Goal: Use online tool/utility

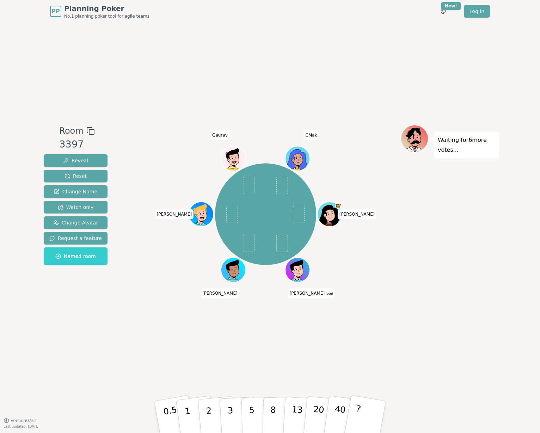
click at [146, 139] on div "[PERSON_NAME] [PERSON_NAME] (you) [PERSON_NAME] CMak" at bounding box center [266, 214] width 270 height 155
click at [230, 410] on p "3" at bounding box center [231, 417] width 8 height 38
click at [211, 412] on button "2" at bounding box center [217, 417] width 40 height 56
click at [234, 410] on button "3" at bounding box center [238, 416] width 38 height 55
click at [234, 412] on button "3" at bounding box center [238, 416] width 38 height 55
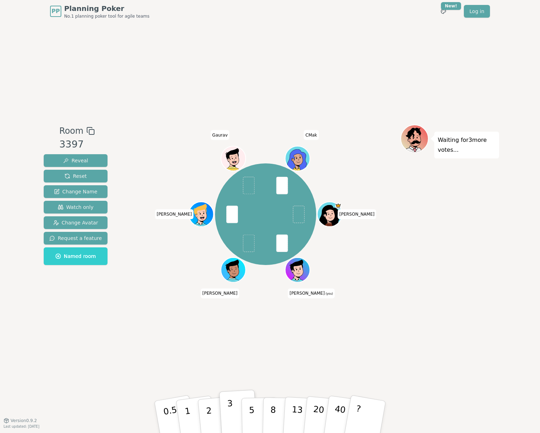
click at [234, 412] on button "3" at bounding box center [238, 416] width 38 height 55
click at [224, 337] on div "Room 3397 Reveal Reset Change Name Watch only Change Avatar Request a feature N…" at bounding box center [270, 222] width 459 height 398
click at [325, 348] on div "Room 3397 Reveal Reset Change Name Watch only Change Avatar Request a feature N…" at bounding box center [270, 222] width 459 height 398
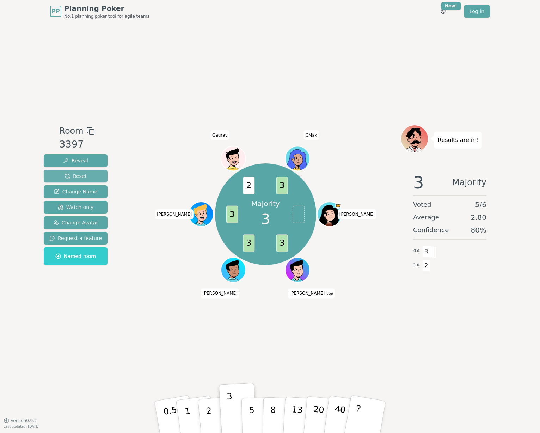
click at [77, 174] on span "Reset" at bounding box center [76, 176] width 22 height 7
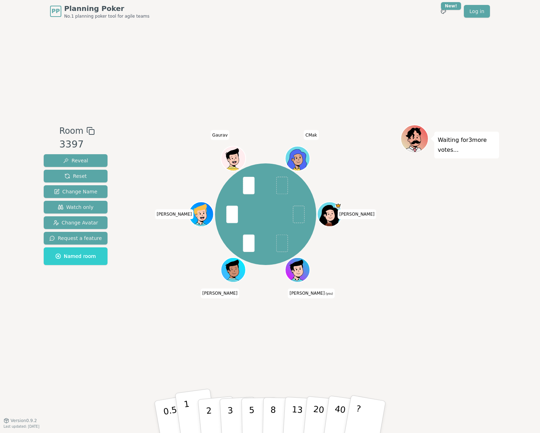
click at [186, 422] on button "1" at bounding box center [196, 416] width 42 height 57
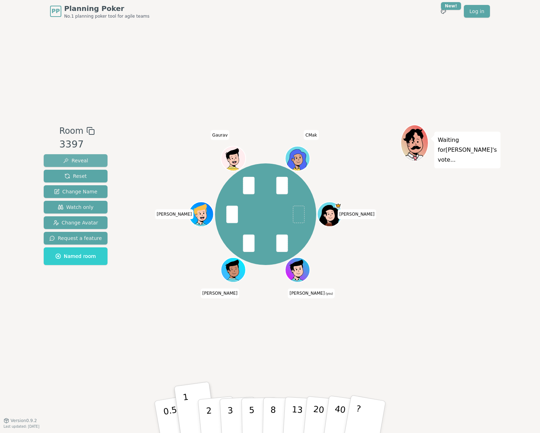
click at [83, 159] on span "Reveal" at bounding box center [75, 160] width 25 height 7
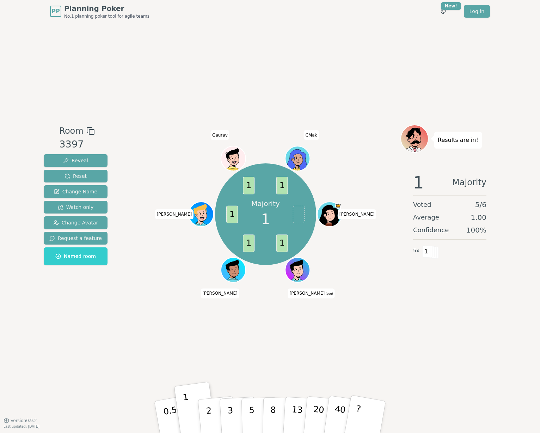
click at [320, 392] on div "Room 3397 Reveal Reset Change Name Watch only Change Avatar Request a feature N…" at bounding box center [270, 222] width 459 height 398
click at [93, 178] on button "Reset" at bounding box center [76, 176] width 64 height 13
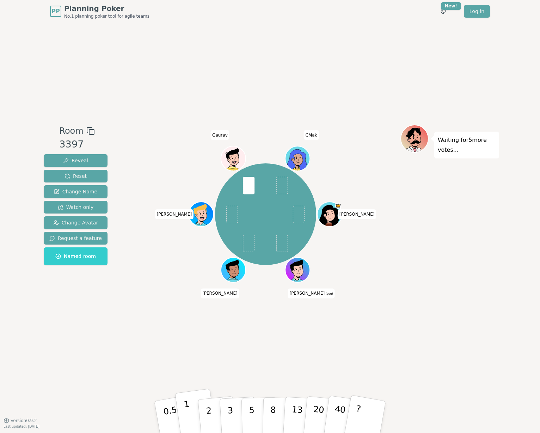
click at [186, 419] on p "1" at bounding box center [188, 418] width 11 height 38
click at [88, 161] on button "Reveal" at bounding box center [76, 160] width 64 height 13
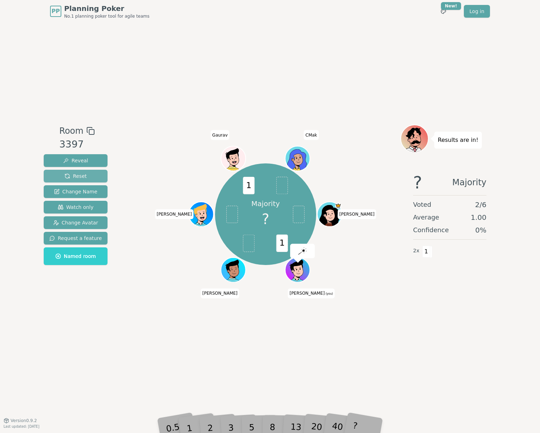
click at [93, 179] on button "Reset" at bounding box center [76, 176] width 64 height 13
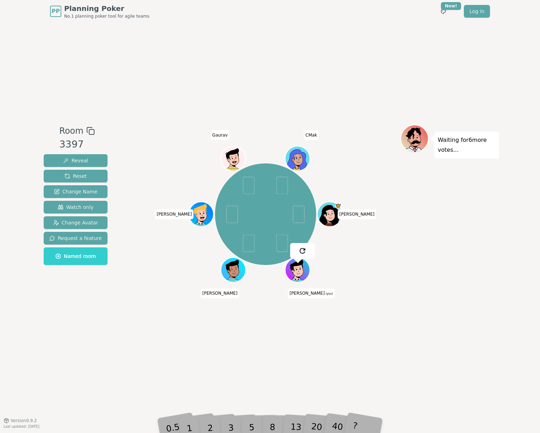
click at [368, 303] on div "[PERSON_NAME] [PERSON_NAME] (you) [PERSON_NAME] CMak" at bounding box center [266, 222] width 270 height 194
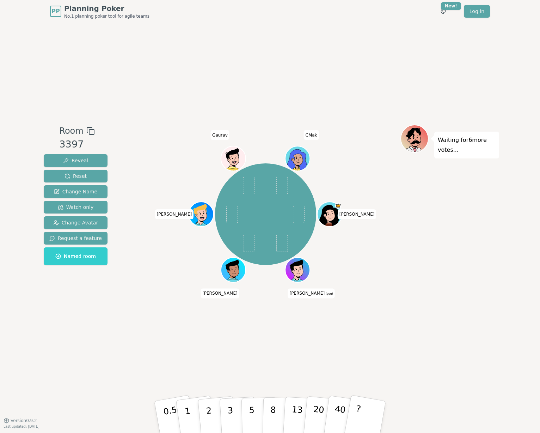
click at [188, 361] on div "Room 3397 Reveal Reset Change Name Watch only Change Avatar Request a feature N…" at bounding box center [270, 222] width 459 height 398
click at [395, 322] on div "Room 3397 Reveal Reset Change Name Watch only Change Avatar Request a feature N…" at bounding box center [270, 222] width 459 height 398
click at [54, 313] on div "Room 3397 Reveal Reset Change Name Watch only Change Avatar Request a feature N…" at bounding box center [75, 222] width 69 height 194
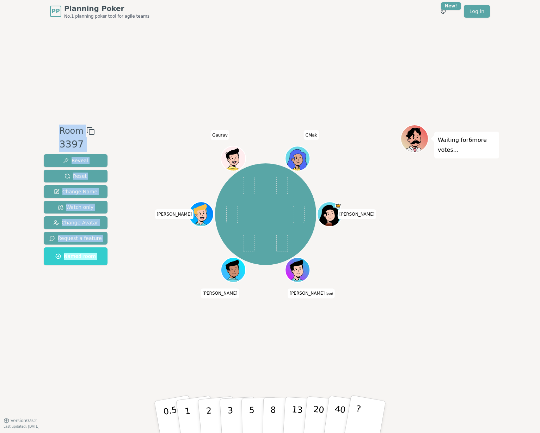
drag, startPoint x: 55, startPoint y: 155, endPoint x: 123, endPoint y: 367, distance: 223.4
click at [123, 367] on div "PP Planning Poker No.1 planning poker tool for agile teams Toggle theme New! Lo…" at bounding box center [270, 216] width 540 height 433
click at [123, 367] on div "Room 3397 Reveal Reset Change Name Watch only Change Avatar Request a feature N…" at bounding box center [270, 222] width 459 height 398
click at [359, 321] on div "Room 3397 Reveal Reset Change Name Watch only Change Avatar Request a feature N…" at bounding box center [270, 222] width 459 height 398
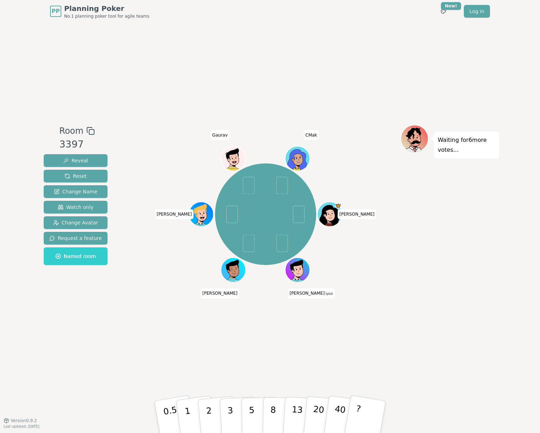
click at [317, 354] on div "Room 3397 Reveal Reset Change Name Watch only Change Avatar Request a feature N…" at bounding box center [270, 222] width 459 height 398
click at [451, 248] on div "Waiting for 5 more votes..." at bounding box center [450, 222] width 99 height 194
click at [228, 417] on p "3" at bounding box center [231, 417] width 8 height 38
click at [165, 278] on div "[PERSON_NAME] [PERSON_NAME] (you) [PERSON_NAME] CMak" at bounding box center [266, 214] width 270 height 155
click at [332, 72] on div "Room 3397 Reveal Reset Change Name Watch only Change Avatar Request a feature N…" at bounding box center [270, 222] width 459 height 398
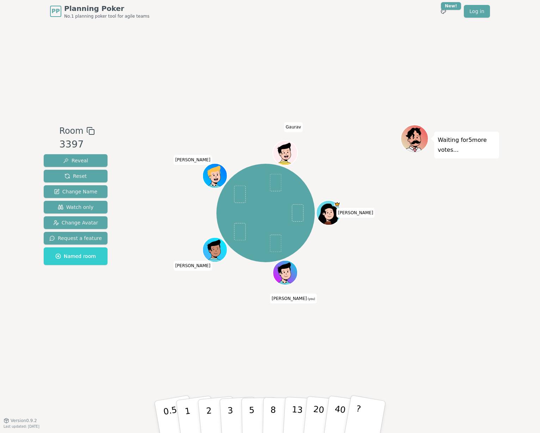
click at [164, 284] on div "[PERSON_NAME] [PERSON_NAME] (you) [PERSON_NAME]" at bounding box center [266, 213] width 270 height 152
click at [90, 178] on button "Reset" at bounding box center [76, 176] width 64 height 13
click at [387, 294] on div "[PERSON_NAME] [PERSON_NAME] (you) [PERSON_NAME]" at bounding box center [266, 222] width 270 height 194
click at [214, 410] on button "2" at bounding box center [217, 417] width 40 height 56
click at [399, 235] on div "[PERSON_NAME] [PERSON_NAME] (you) [PERSON_NAME]" at bounding box center [266, 213] width 270 height 152
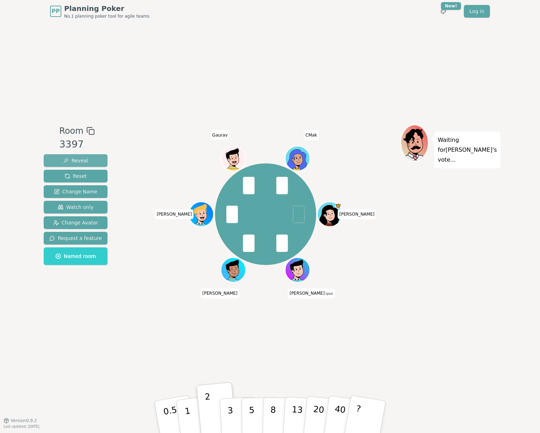
click at [72, 163] on span "Reveal" at bounding box center [75, 160] width 25 height 7
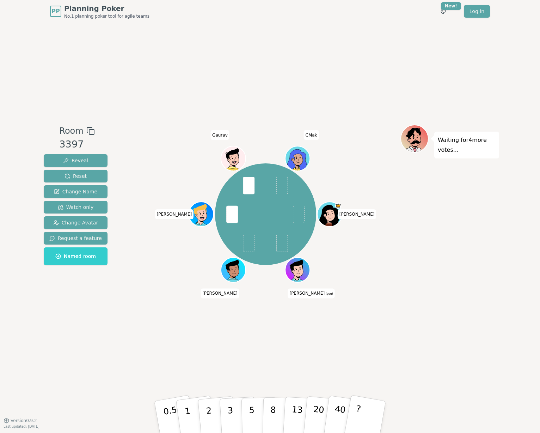
click at [377, 265] on div "[PERSON_NAME] [PERSON_NAME] (you) [PERSON_NAME] CMak" at bounding box center [266, 214] width 270 height 155
click at [241, 417] on button "3" at bounding box center [238, 416] width 38 height 55
click at [216, 413] on button "2" at bounding box center [217, 417] width 40 height 56
click at [216, 414] on button "2" at bounding box center [217, 417] width 40 height 56
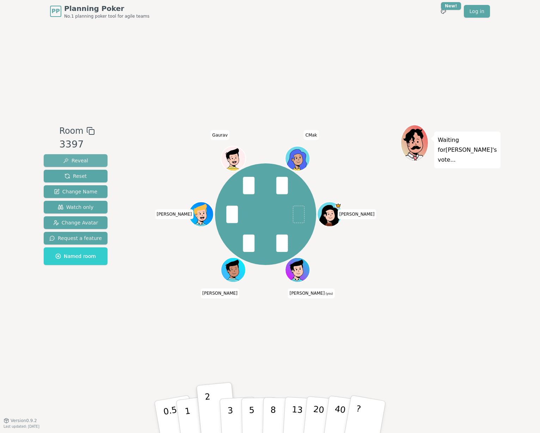
click at [86, 160] on button "Reveal" at bounding box center [76, 160] width 64 height 13
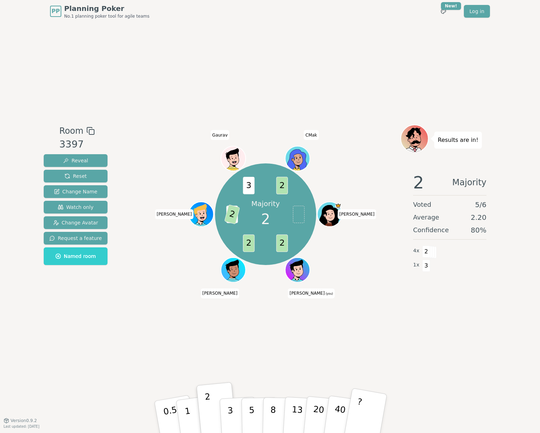
click at [360, 411] on button "?" at bounding box center [366, 417] width 44 height 58
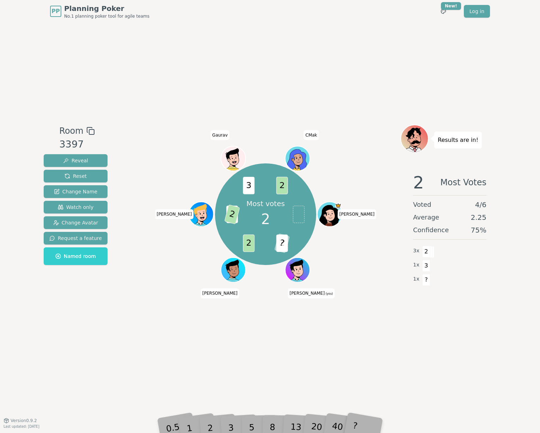
click at [367, 341] on div "Room 3397 Reveal Reset Change Name Watch only Change Avatar Request a feature N…" at bounding box center [270, 222] width 459 height 398
